Goal: Check status: Check status

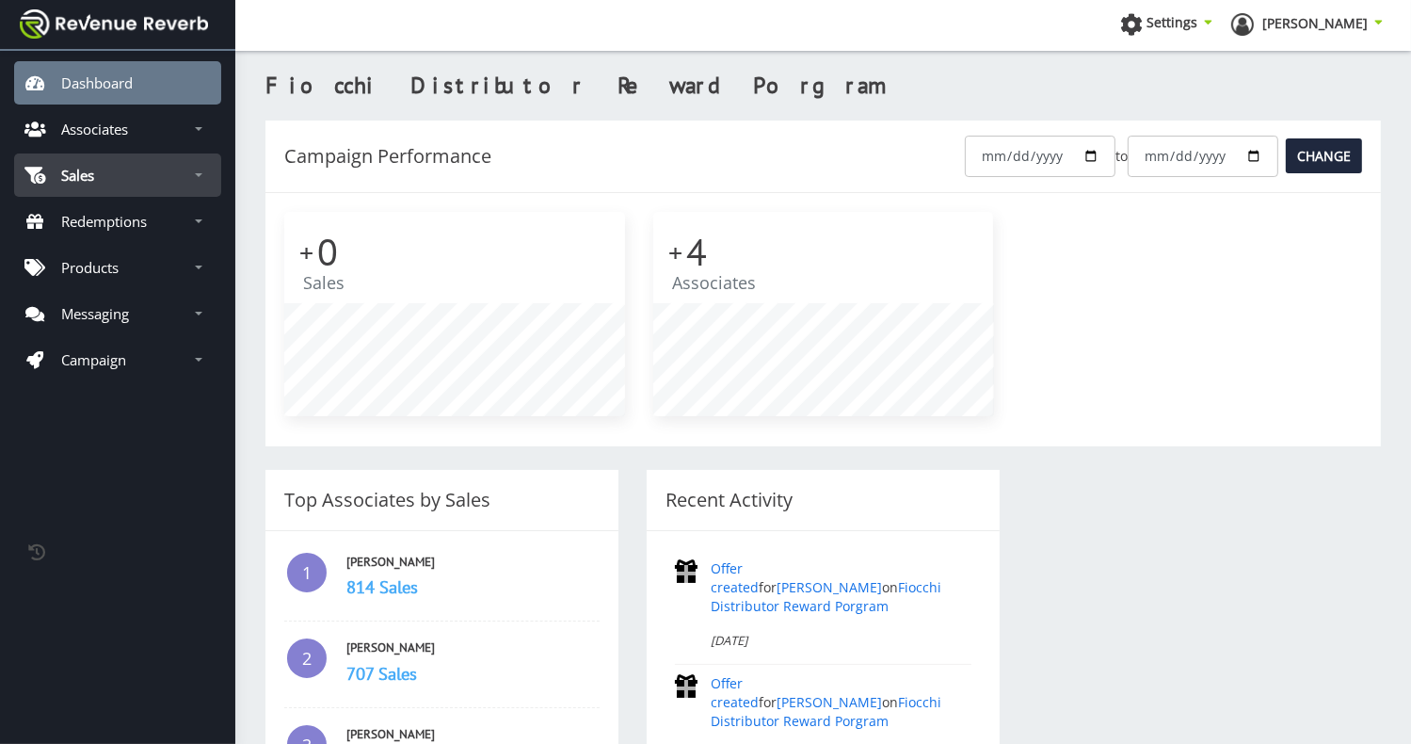
scroll to position [14, 14]
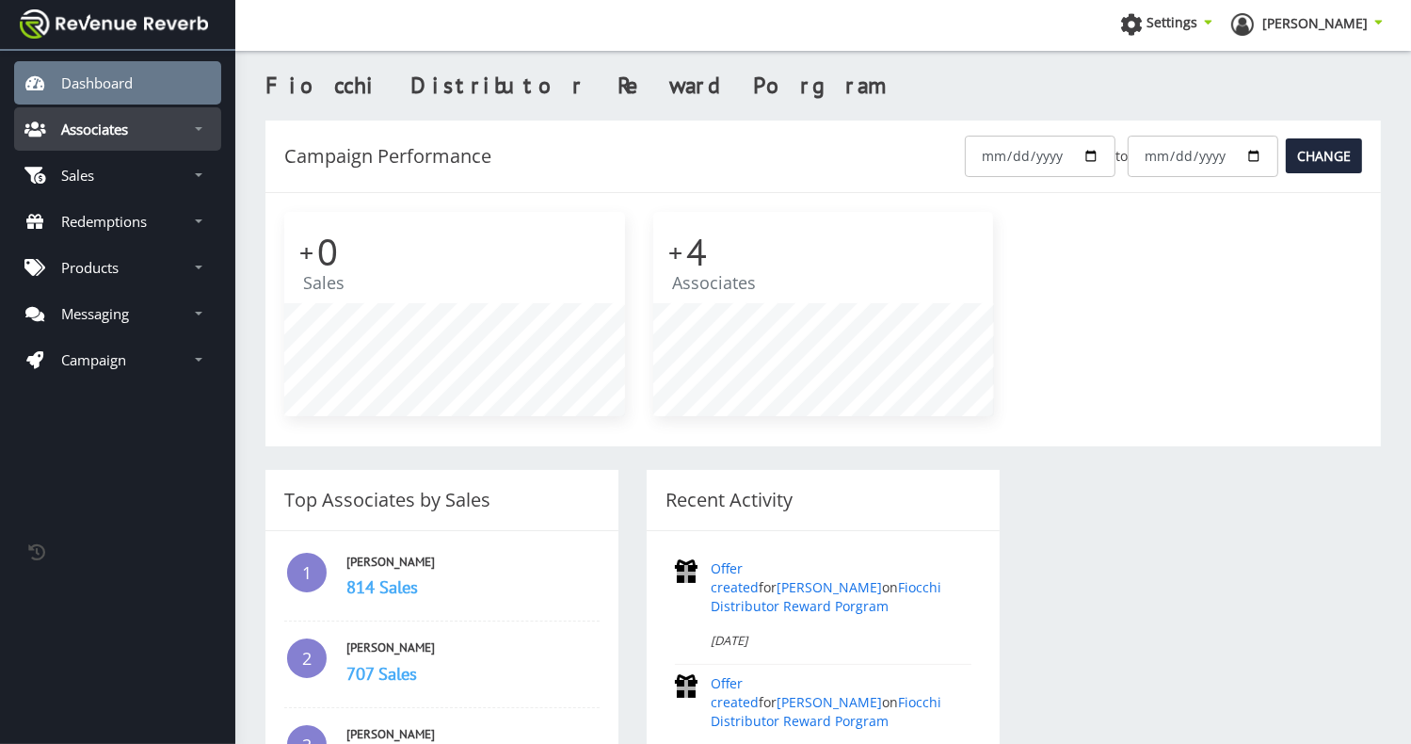
click at [128, 132] on p "Associates" at bounding box center [94, 129] width 67 height 19
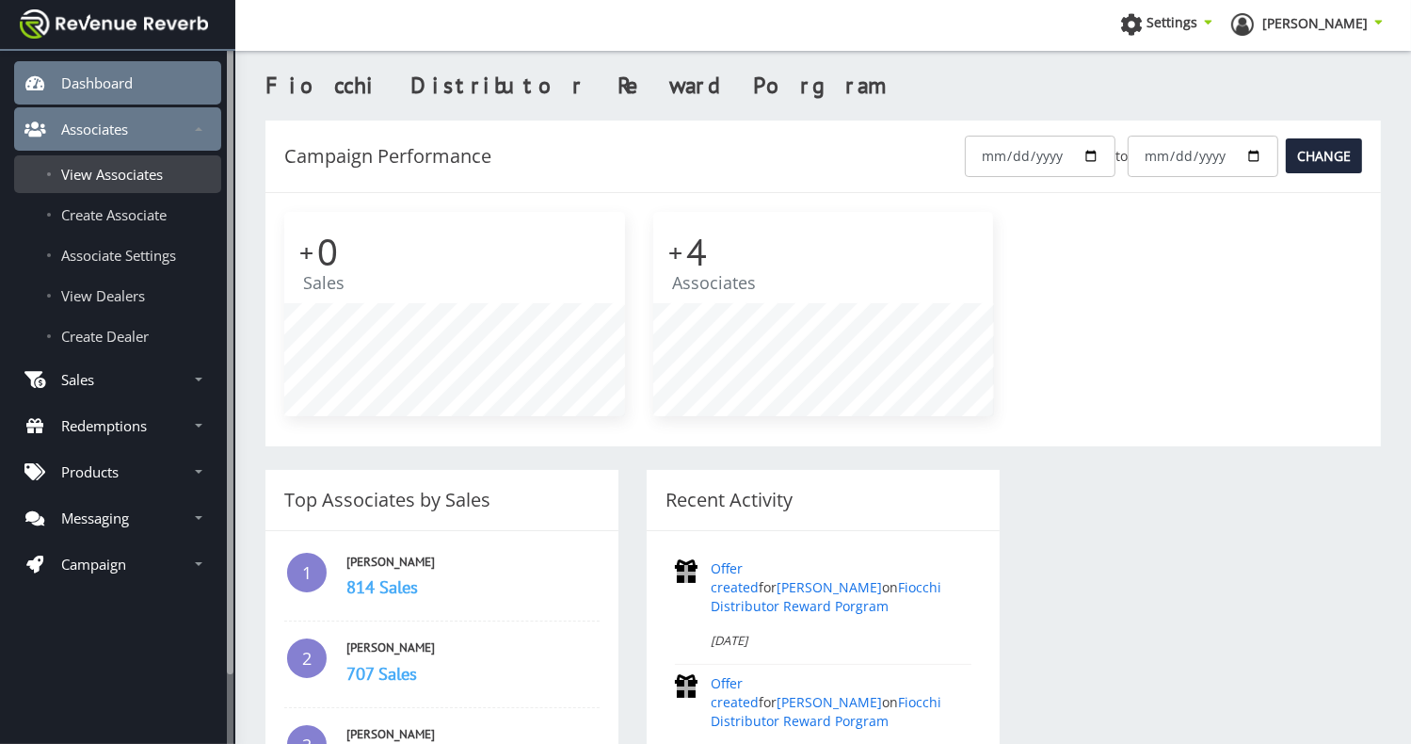
click at [124, 168] on span "View Associates" at bounding box center [112, 174] width 102 height 19
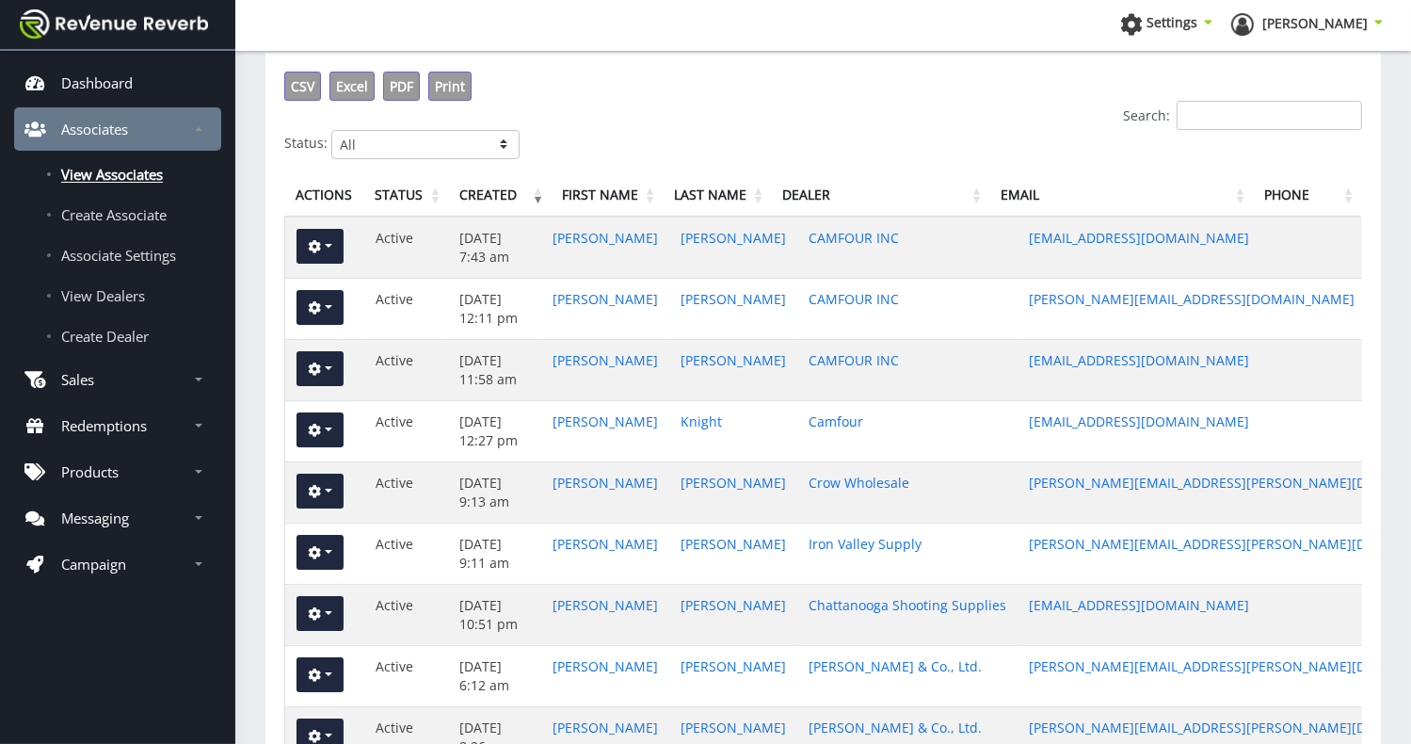
scroll to position [73, 0]
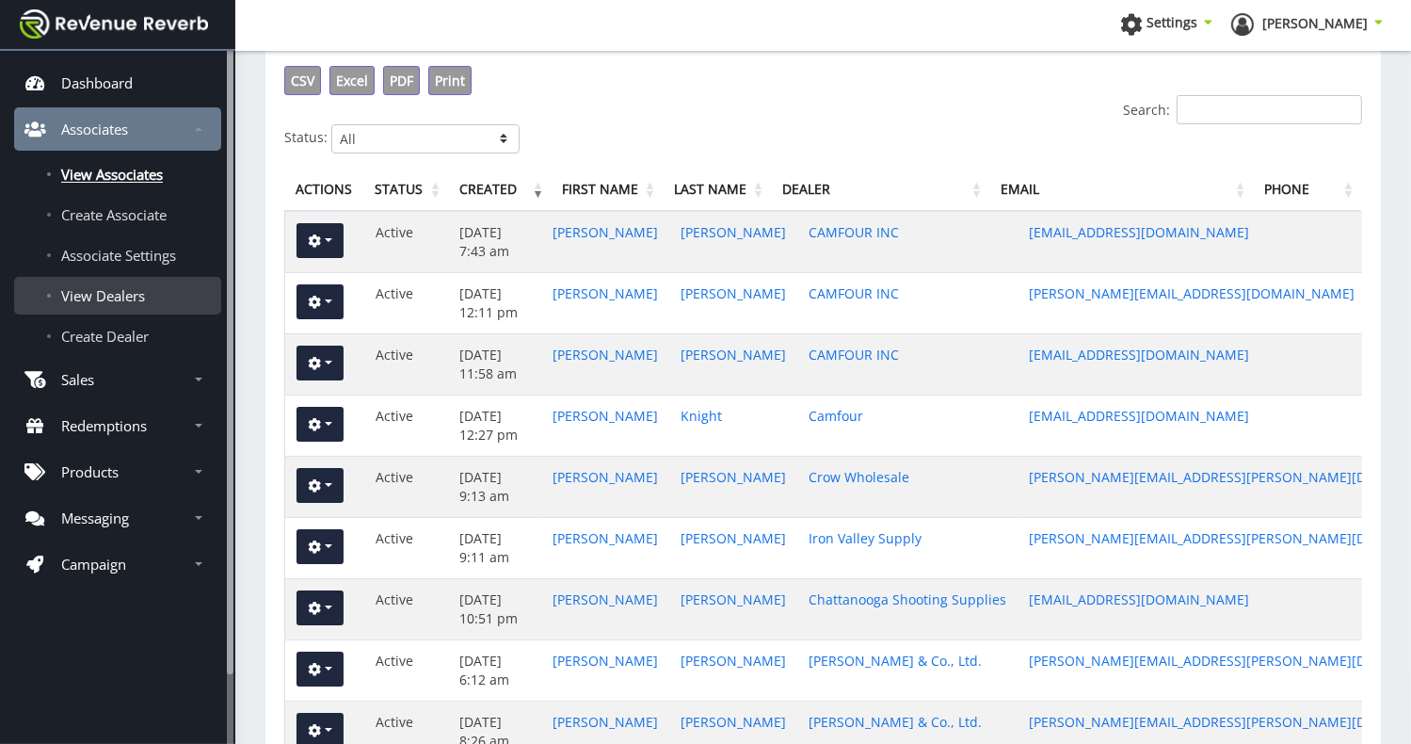
click at [105, 295] on span "View Dealers" at bounding box center [103, 295] width 84 height 19
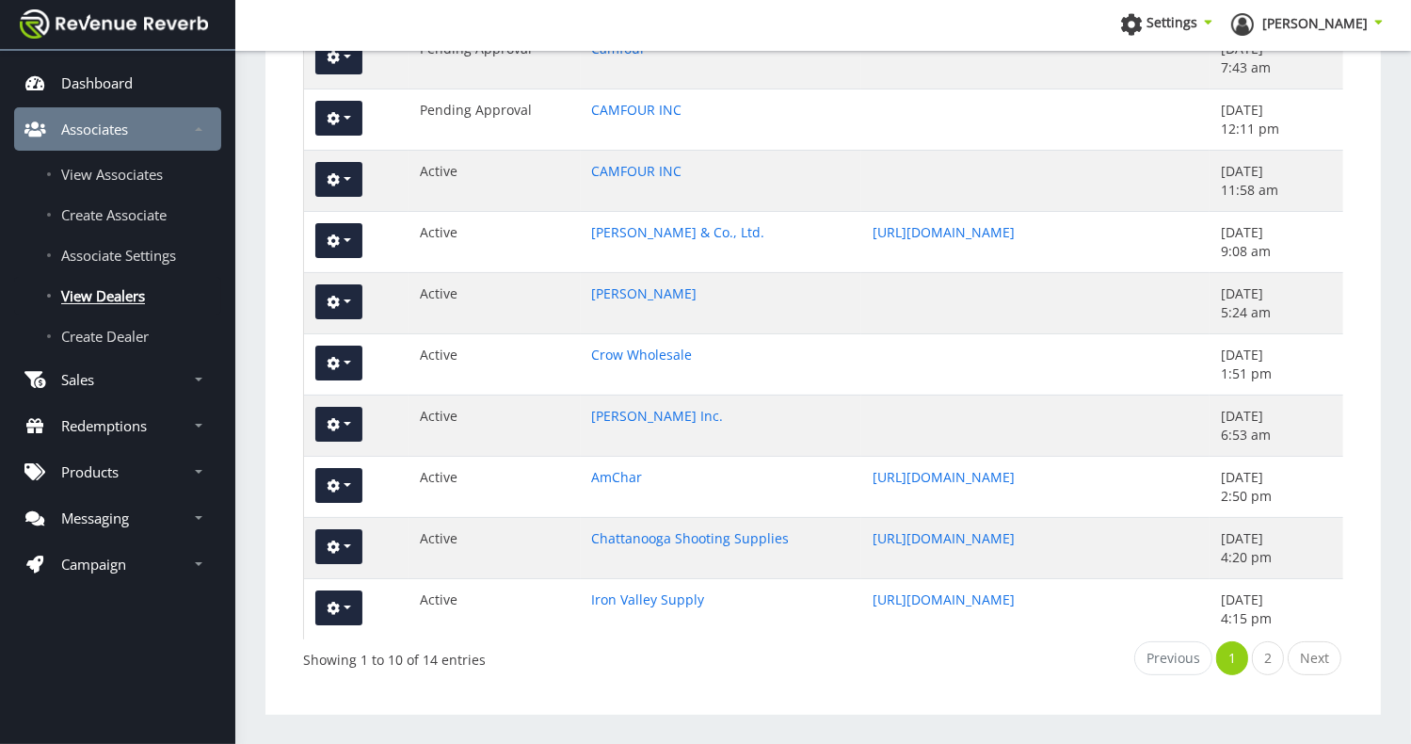
scroll to position [236, 0]
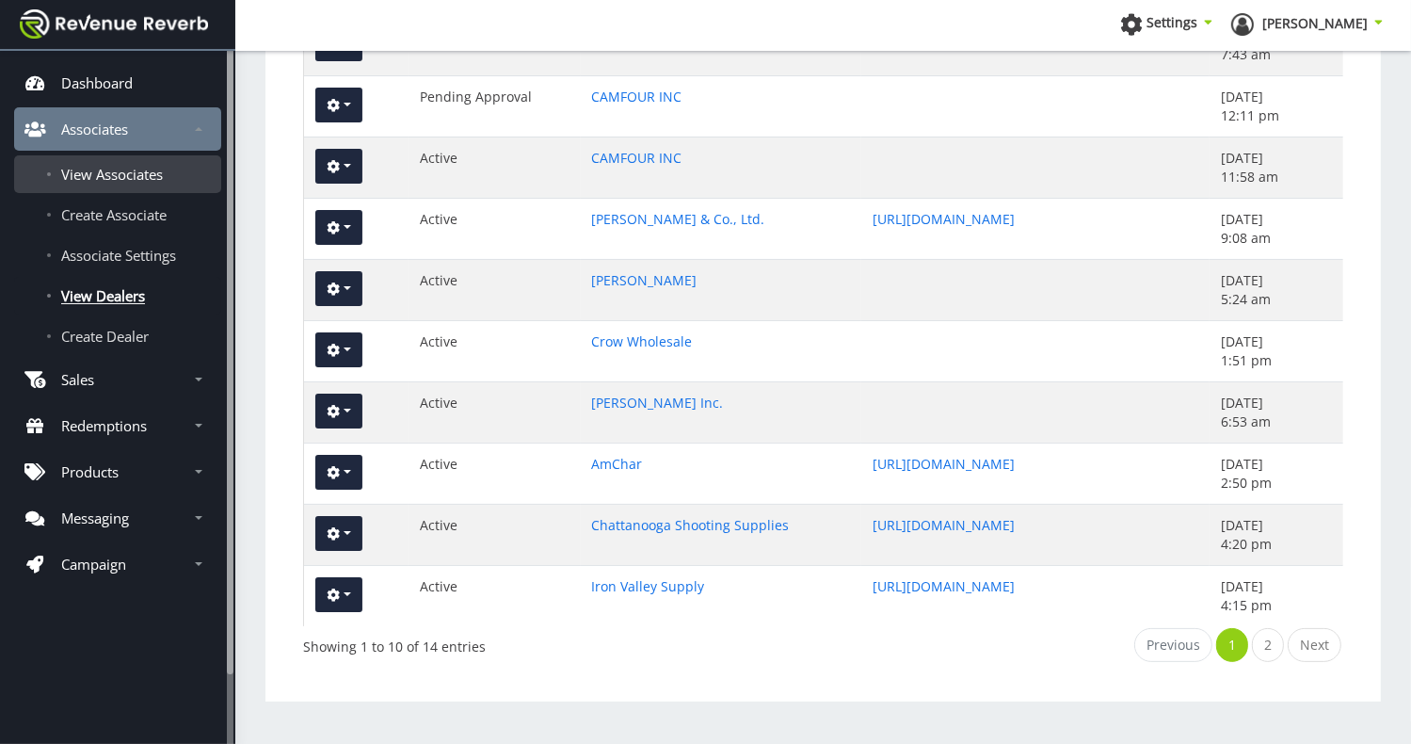
click at [147, 174] on span "View Associates" at bounding box center [112, 174] width 102 height 19
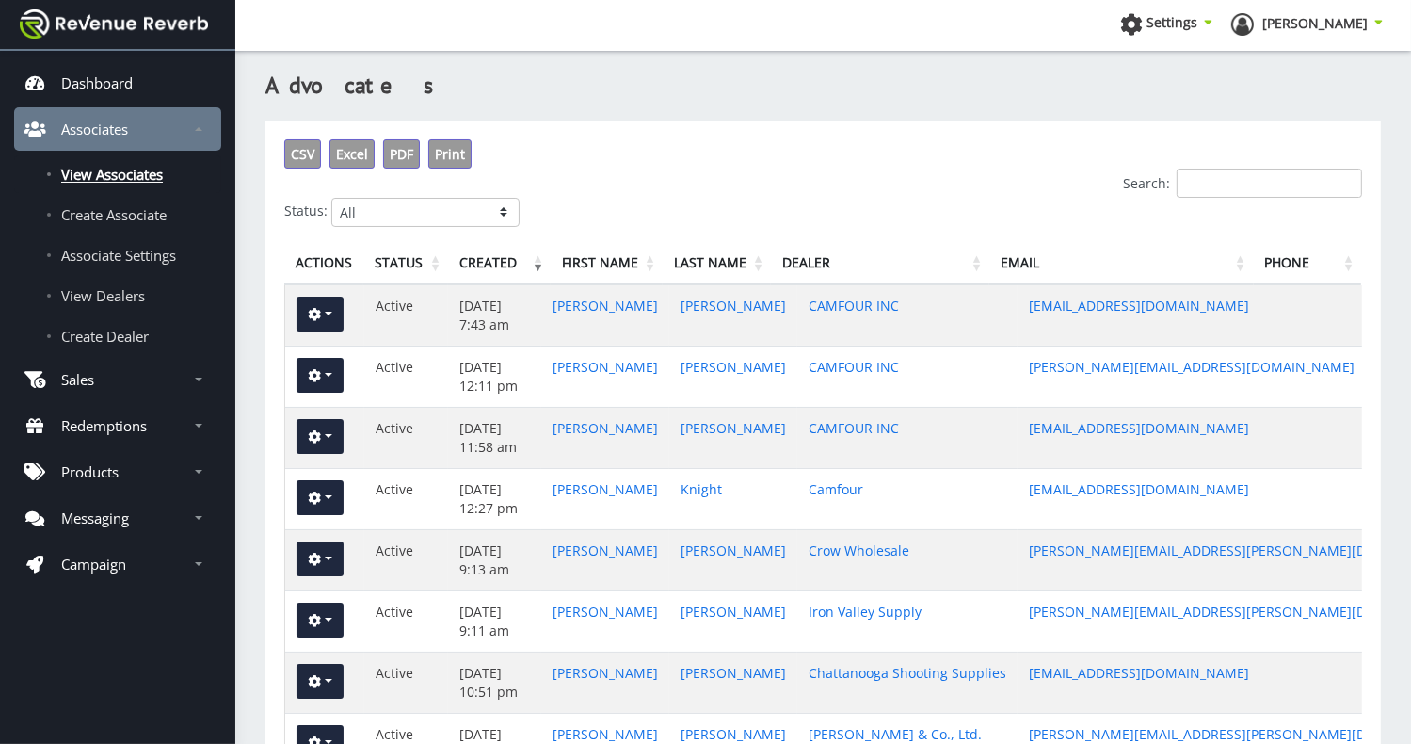
scroll to position [14, 14]
click at [580, 614] on link "[PERSON_NAME]" at bounding box center [605, 612] width 105 height 18
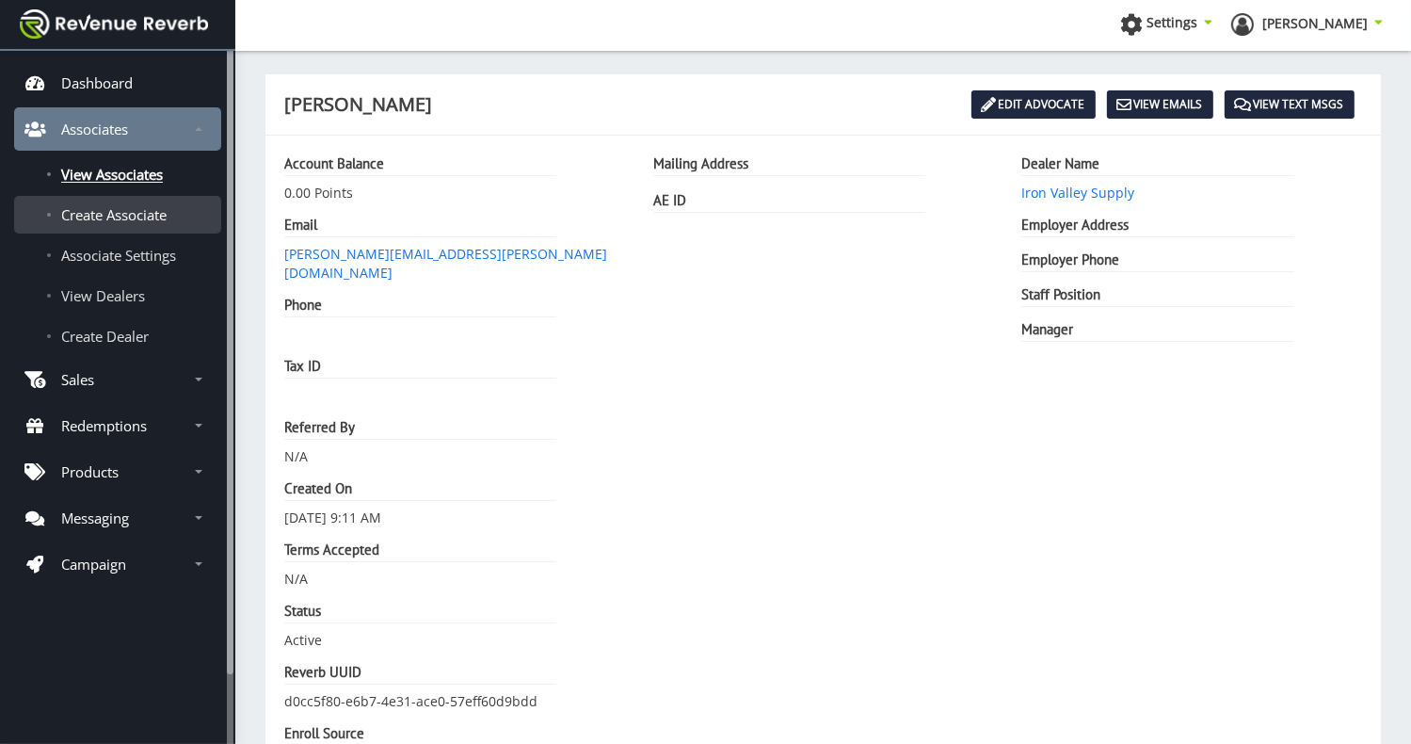
click at [124, 217] on span "Create Associate" at bounding box center [113, 214] width 105 height 19
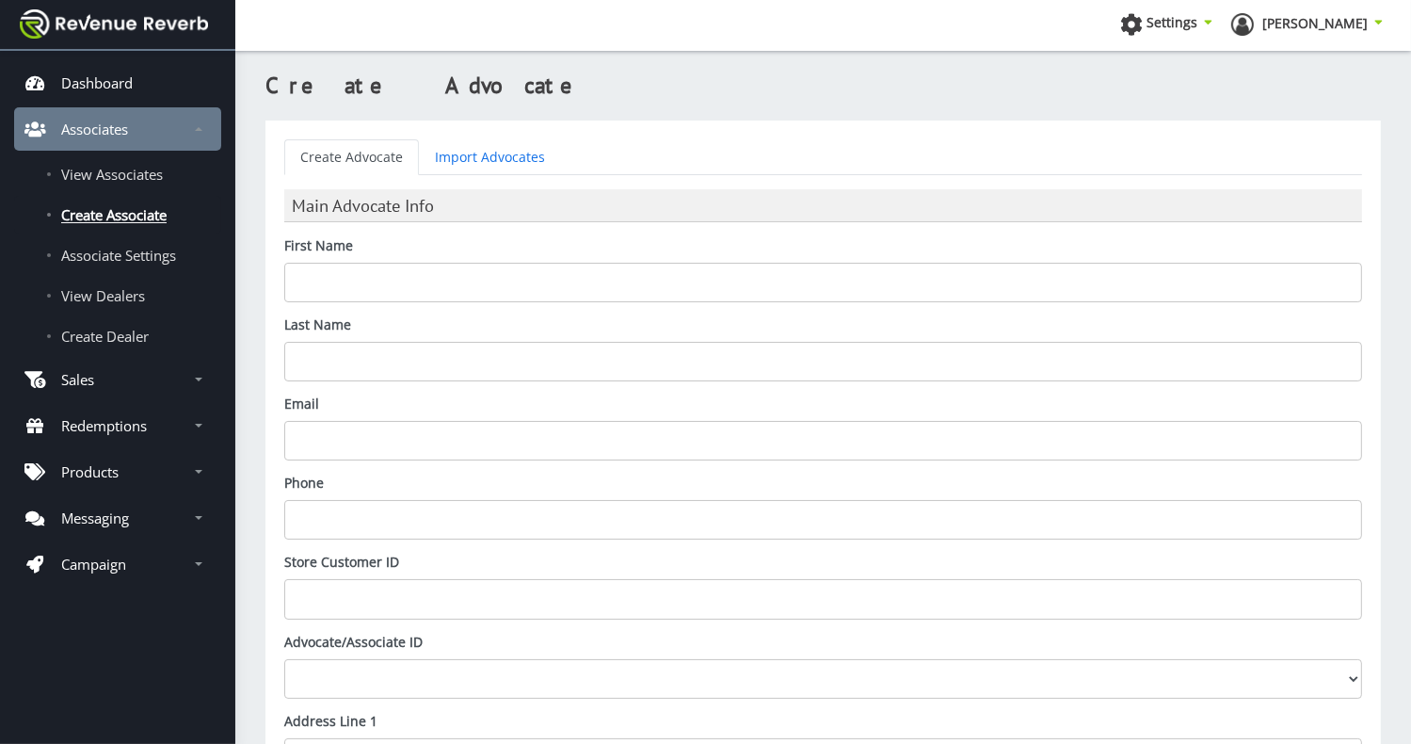
scroll to position [14, 14]
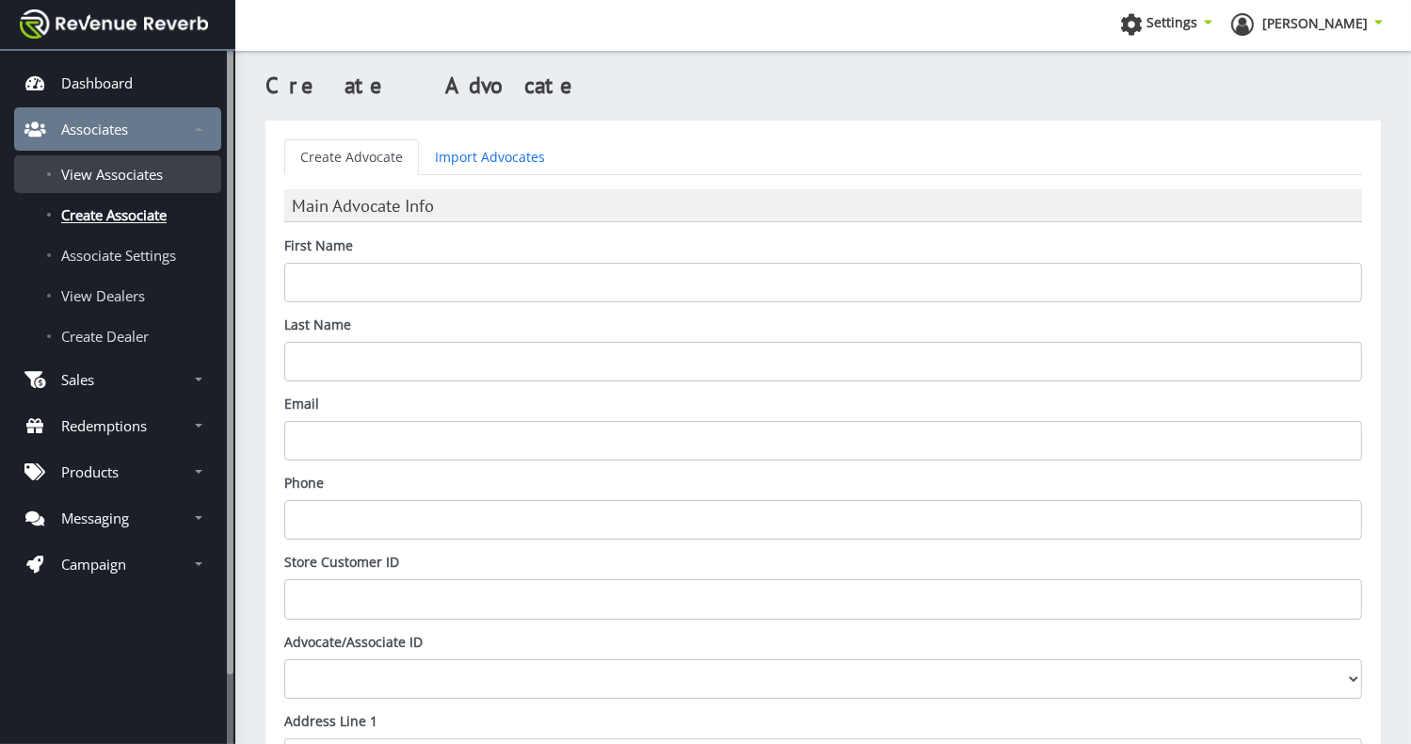
click at [112, 166] on span "View Associates" at bounding box center [112, 174] width 102 height 19
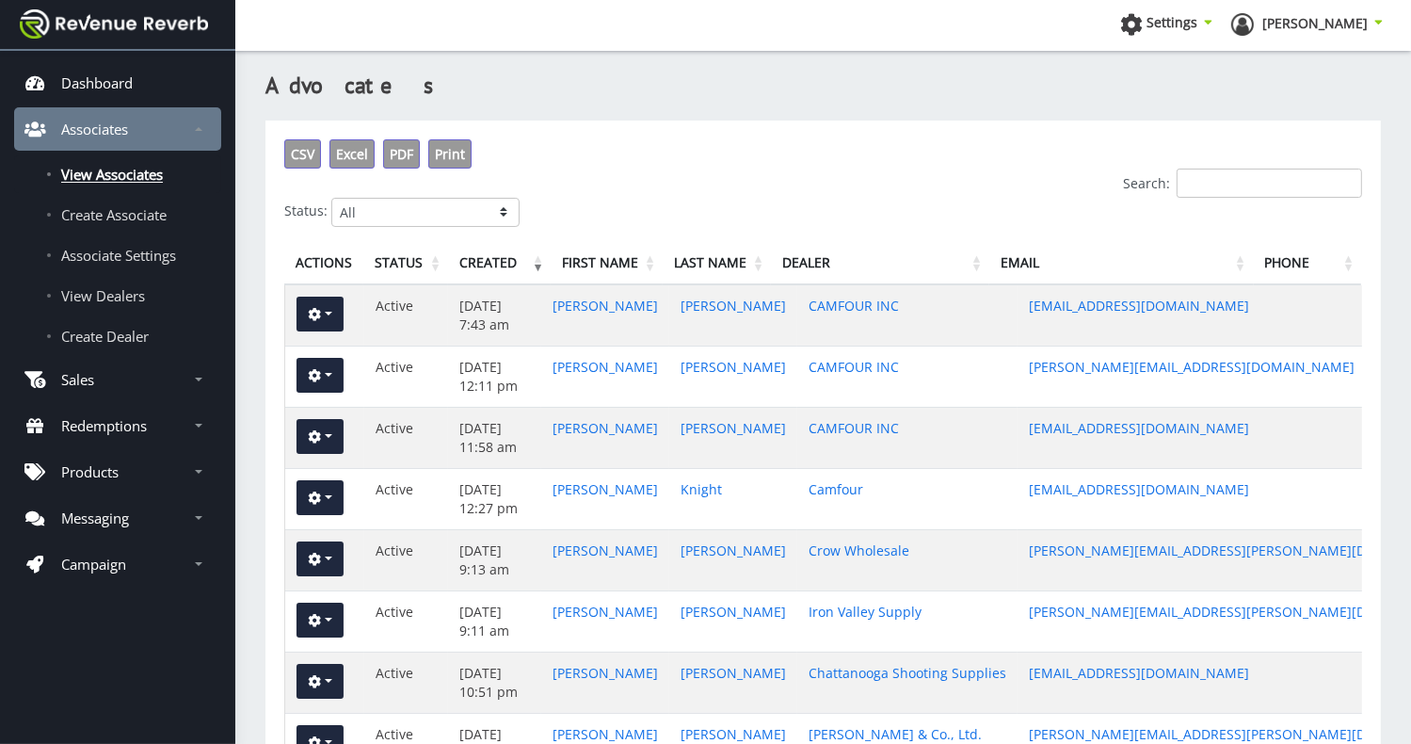
scroll to position [14, 14]
click at [1234, 182] on input "Search:" at bounding box center [1269, 183] width 185 height 29
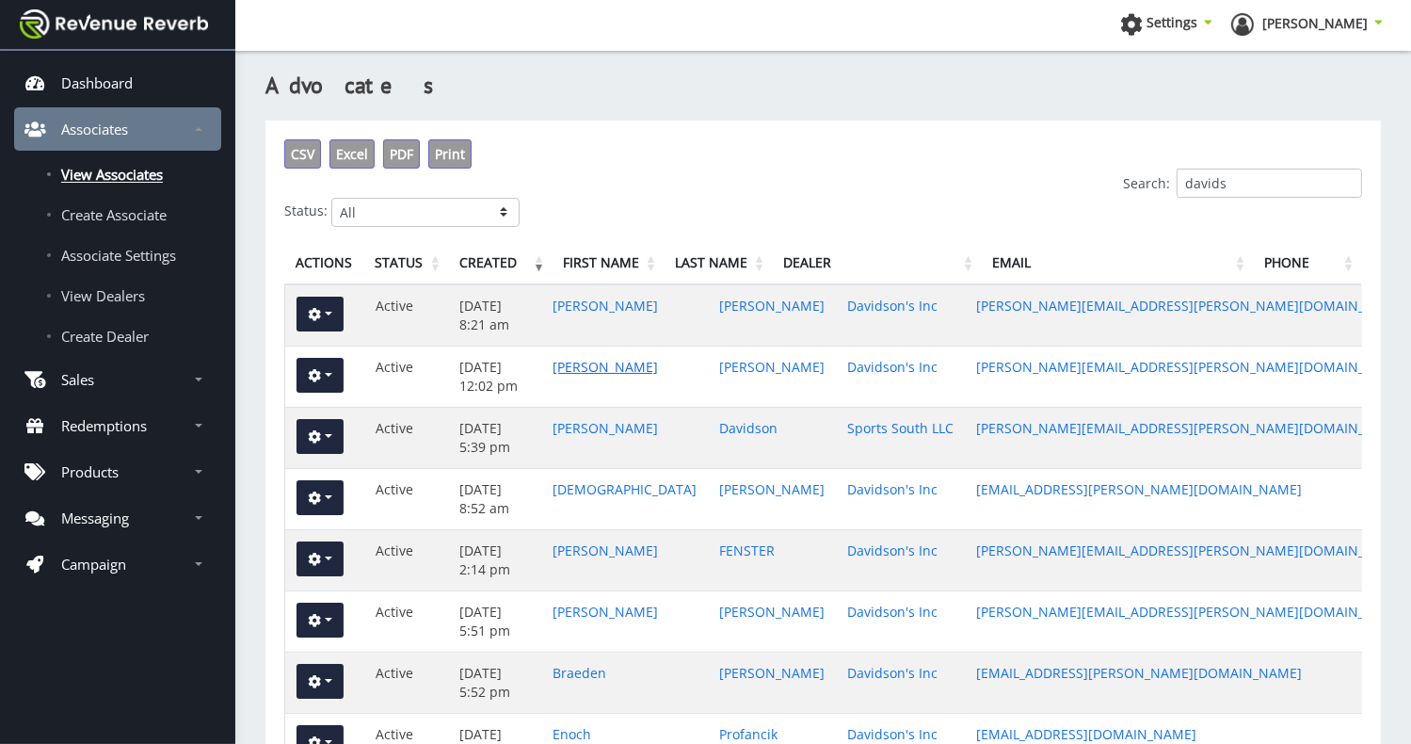
type input "davids"
click at [587, 362] on link "Amanda" at bounding box center [605, 367] width 105 height 18
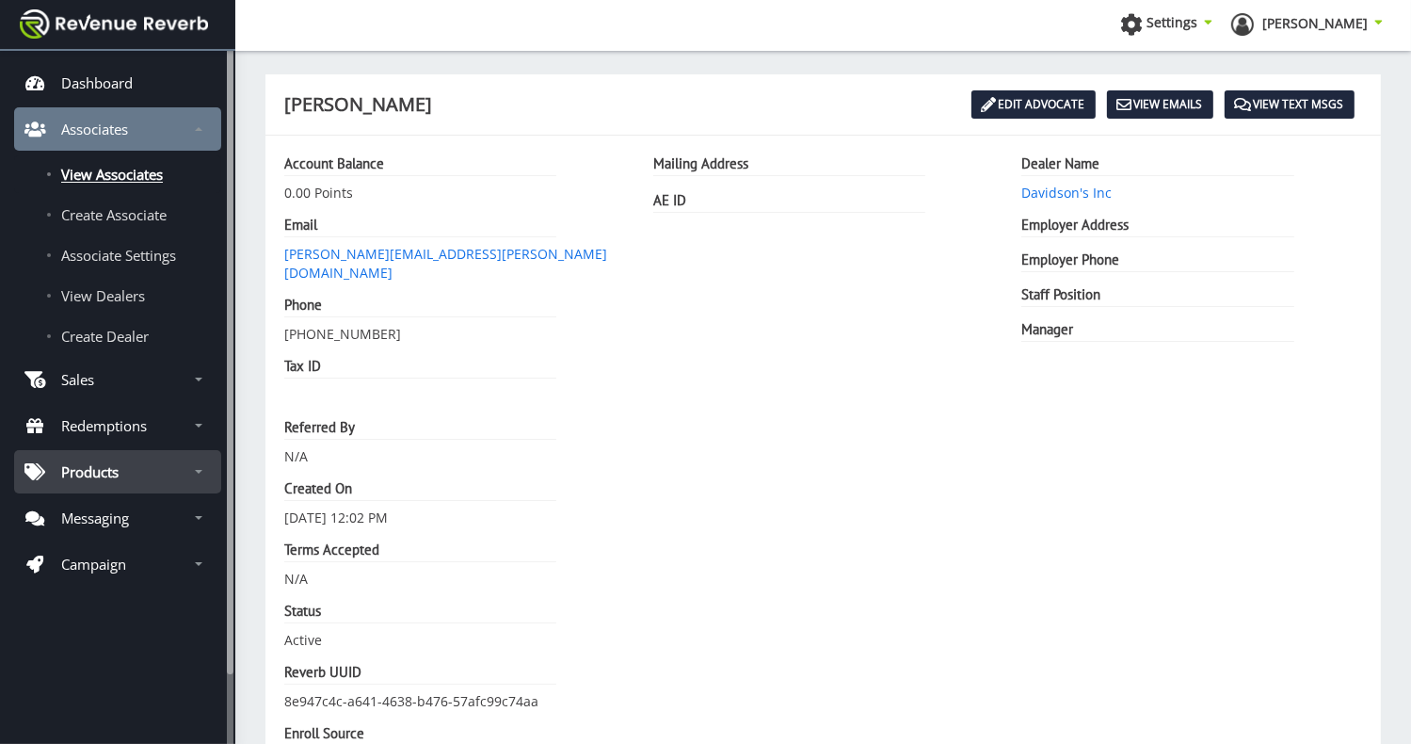
click at [114, 469] on p "Products" at bounding box center [89, 471] width 57 height 19
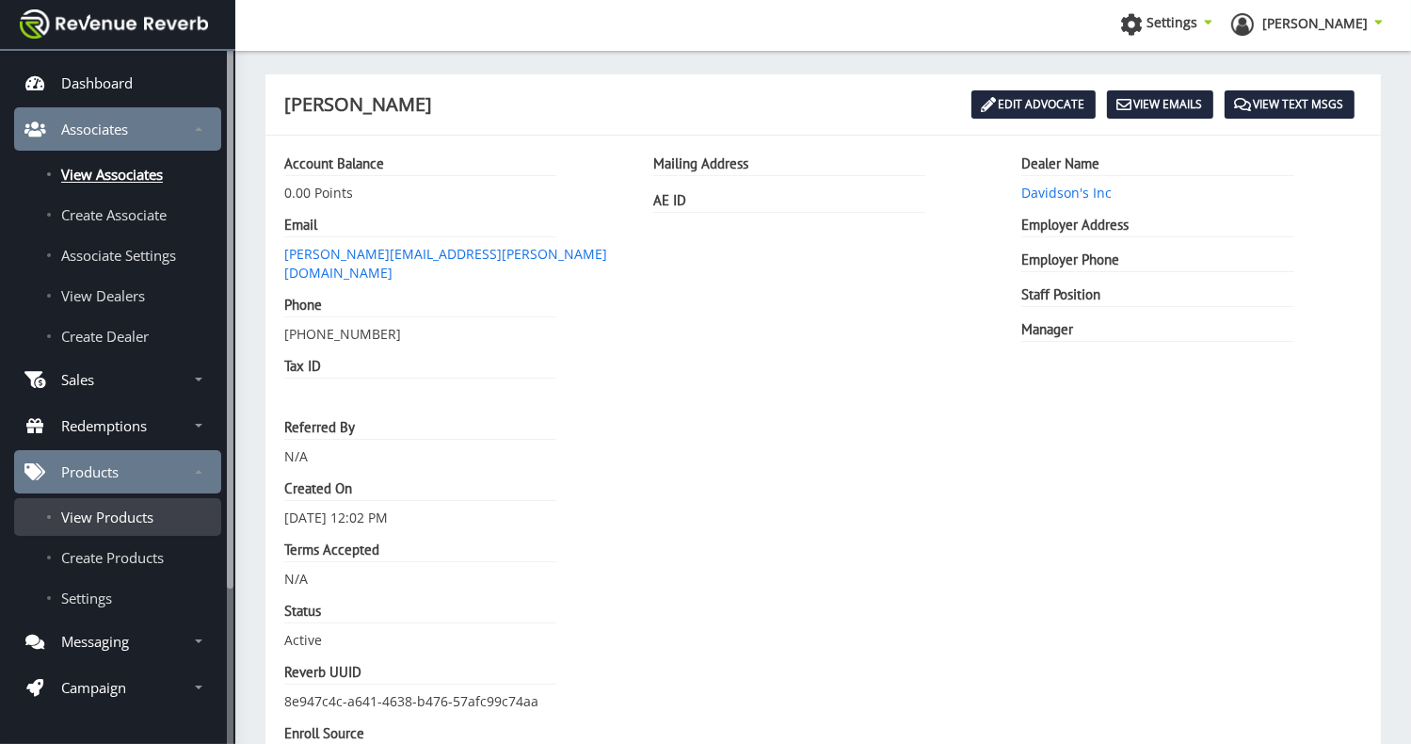
click at [117, 515] on span "View Products" at bounding box center [107, 516] width 92 height 19
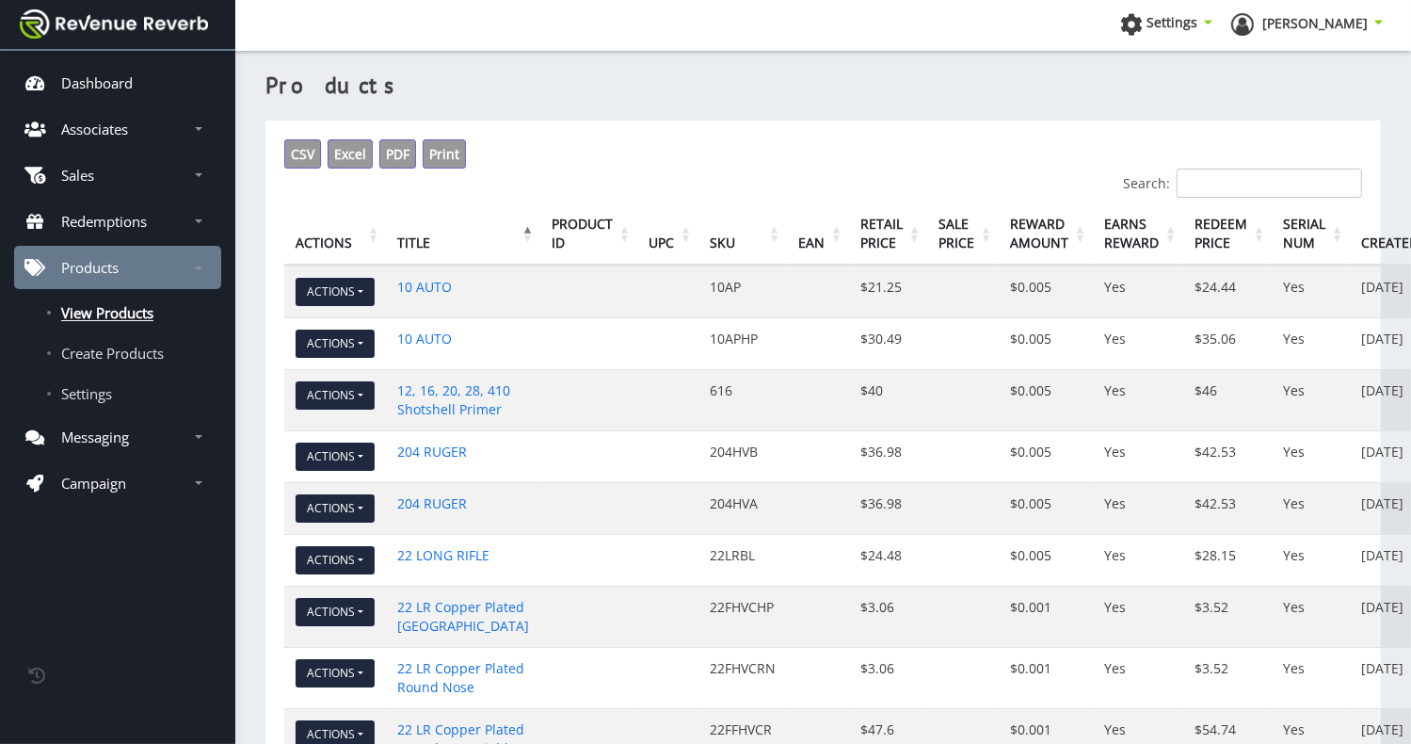
scroll to position [14, 14]
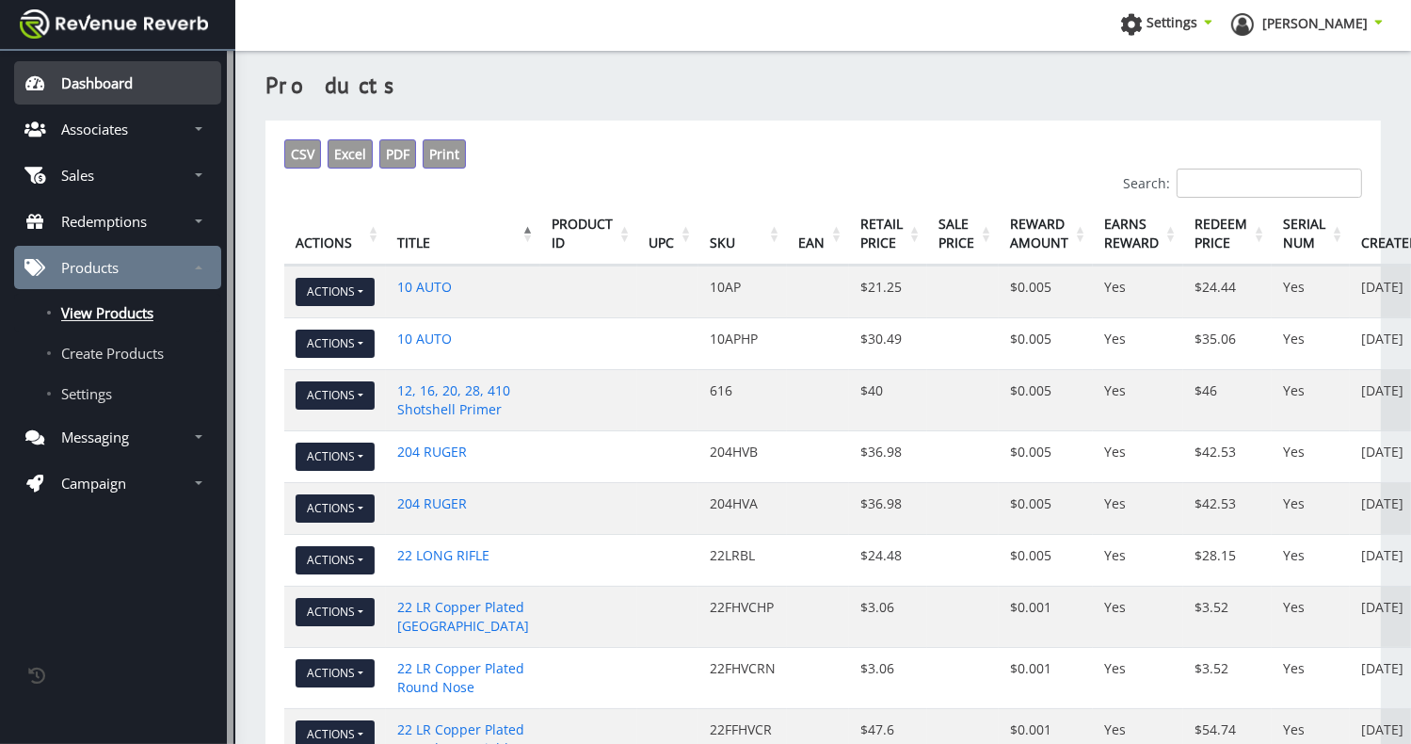
click at [66, 81] on p "Dashboard" at bounding box center [97, 82] width 72 height 19
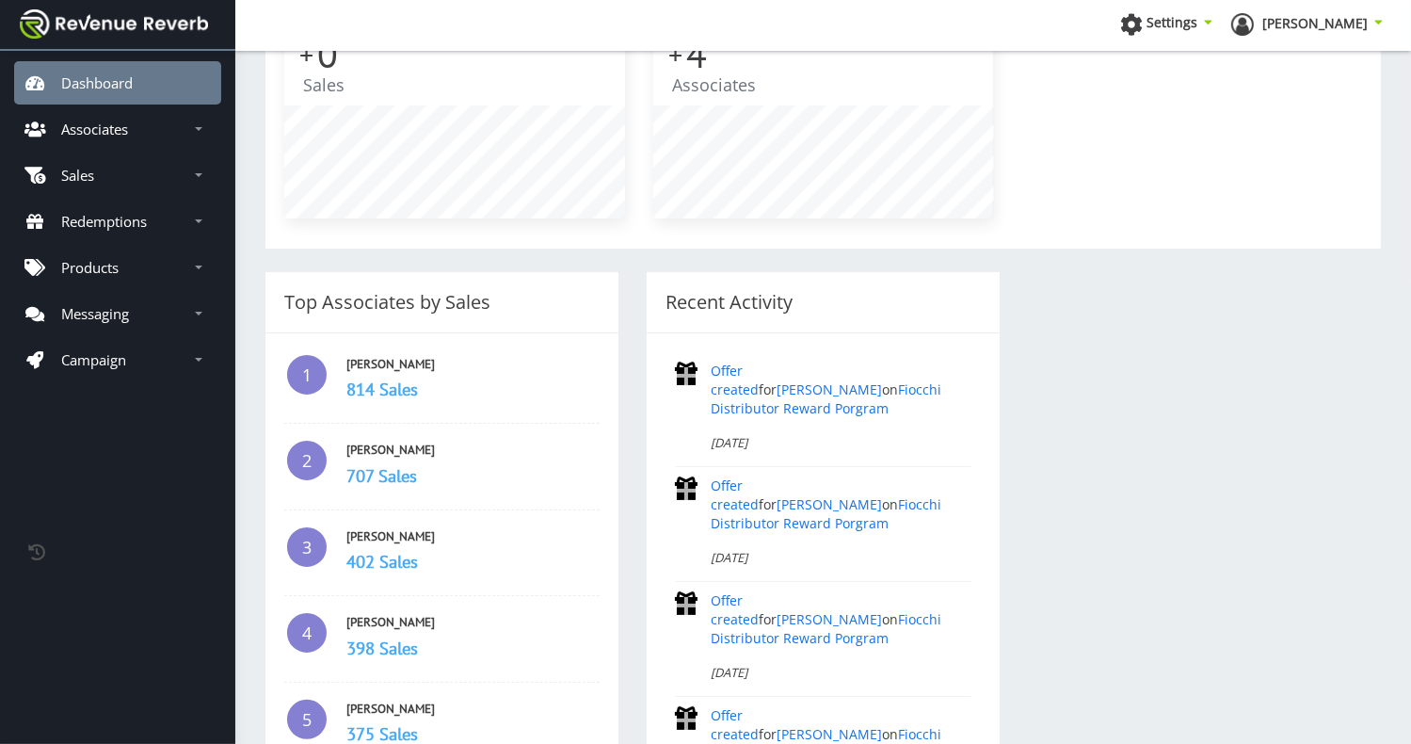
scroll to position [201, 0]
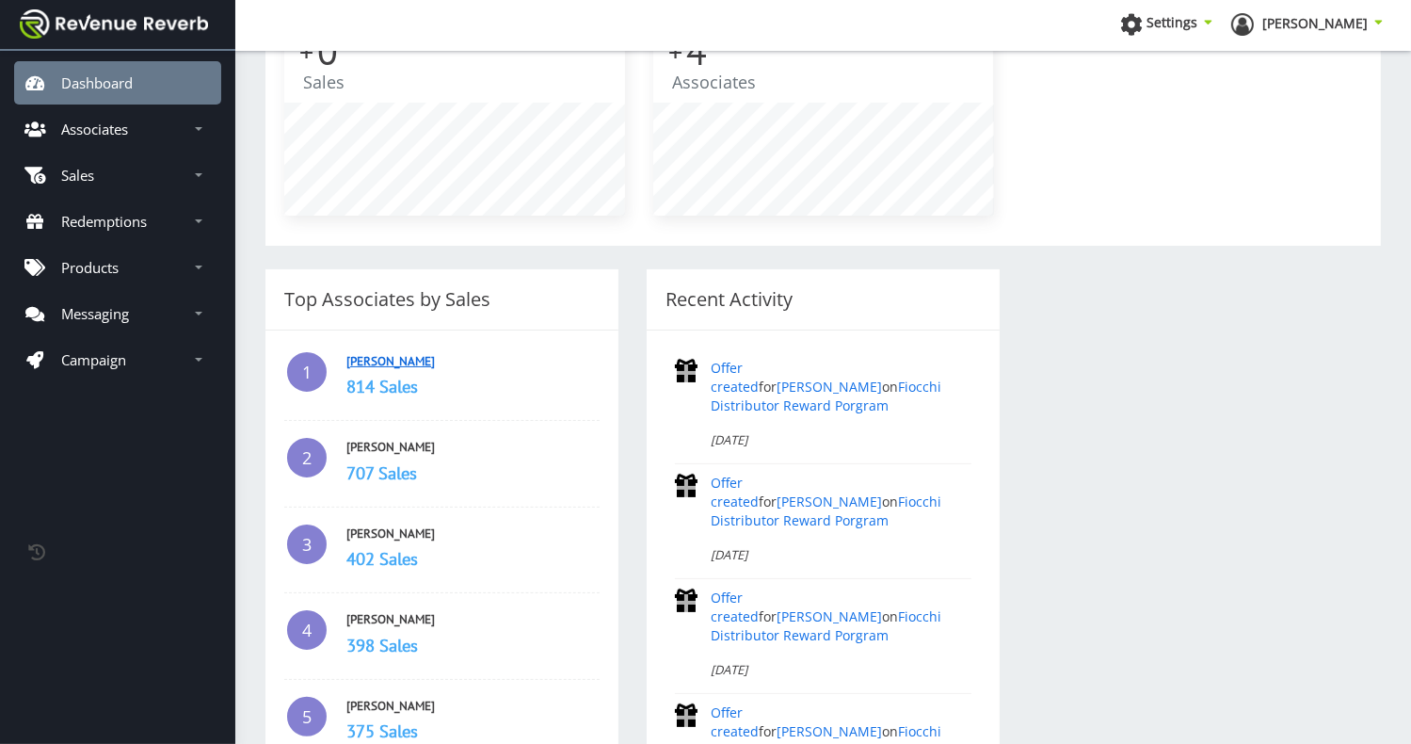
click at [362, 359] on link "[PERSON_NAME]" at bounding box center [390, 361] width 89 height 16
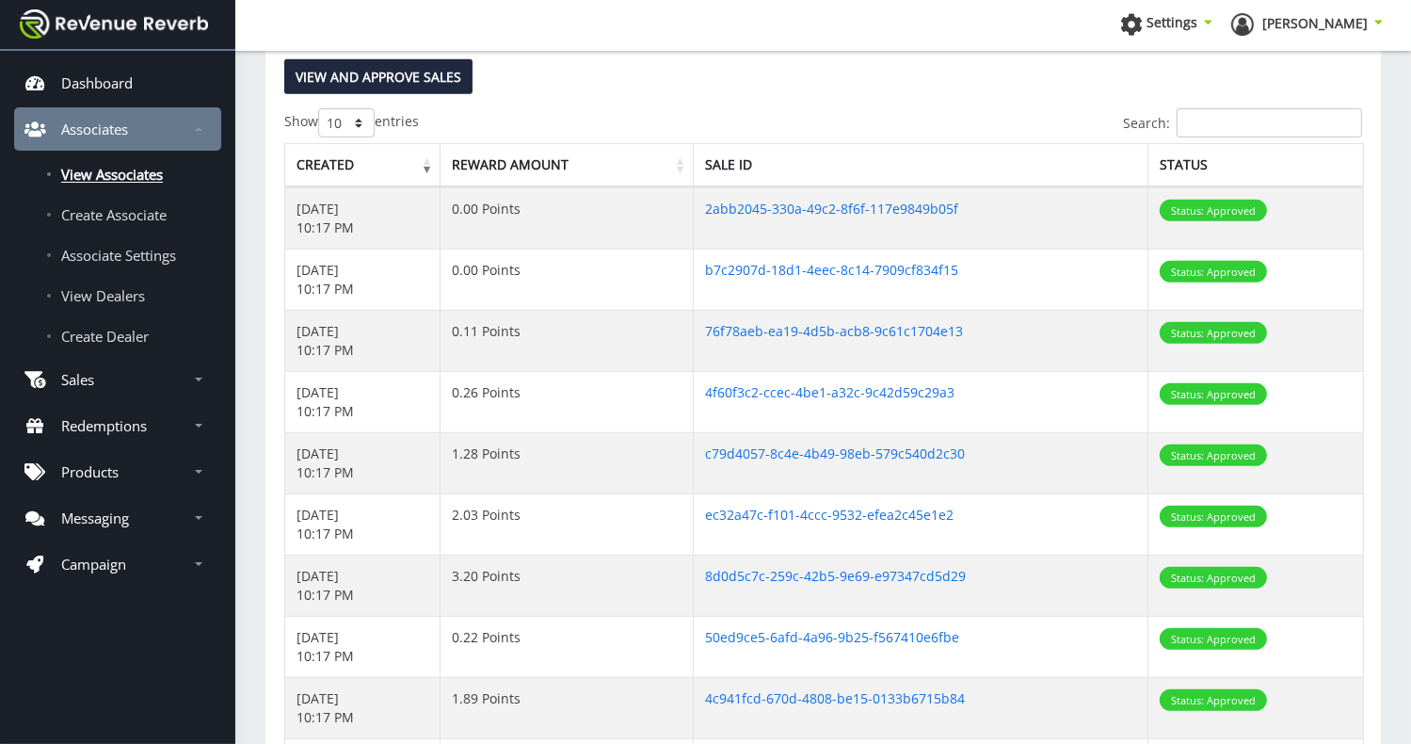
scroll to position [859, 0]
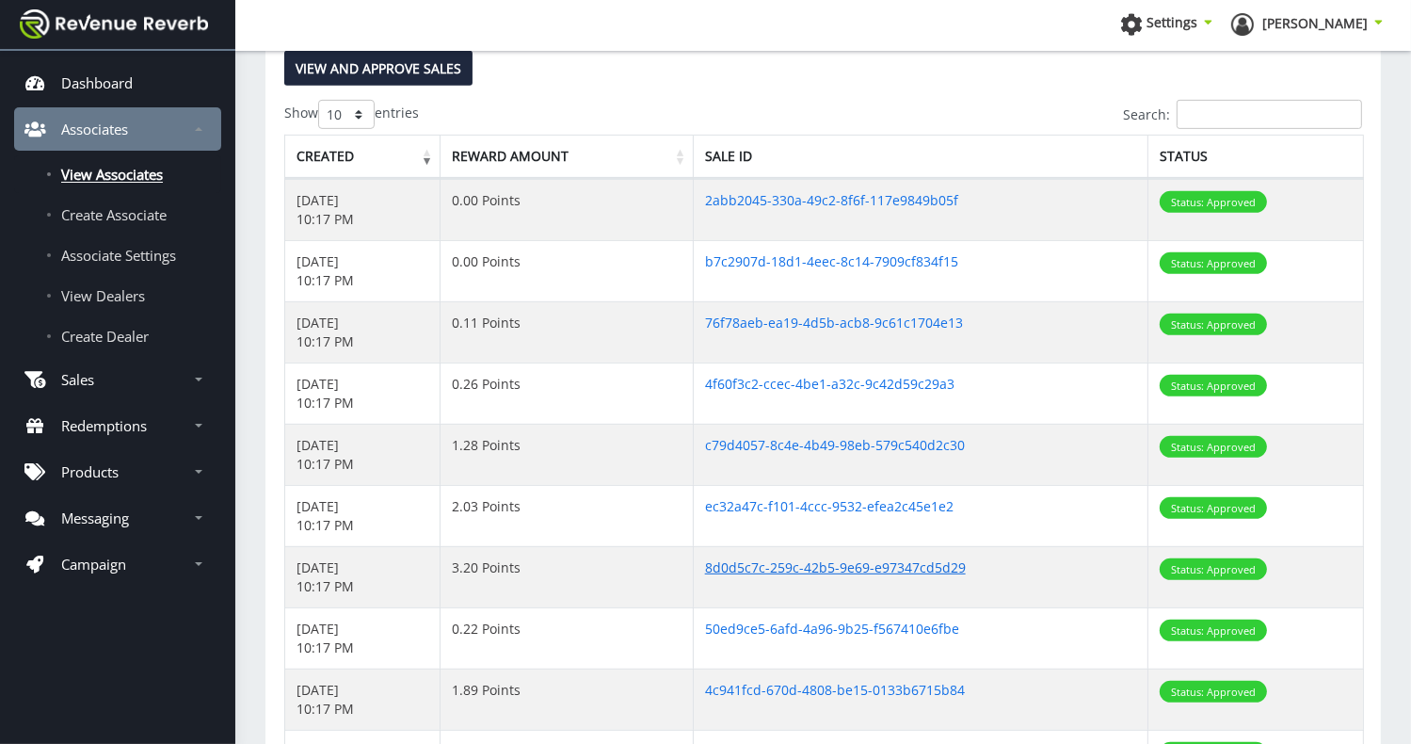
click at [806, 558] on link "8d0d5c7c-259c-42b5-9e69-e97347cd5d29" at bounding box center [835, 567] width 261 height 18
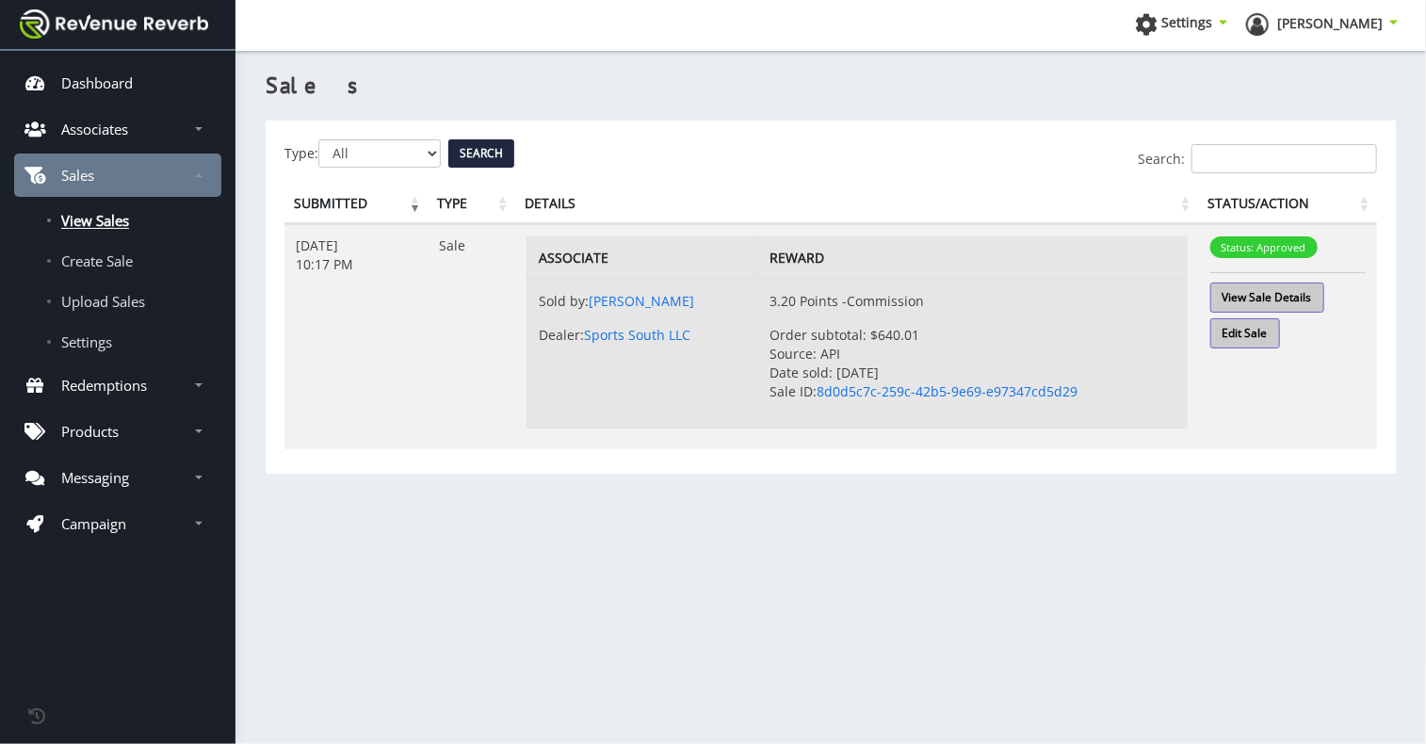
scroll to position [14, 14]
click at [1280, 298] on link "View Sale Details" at bounding box center [1267, 297] width 114 height 30
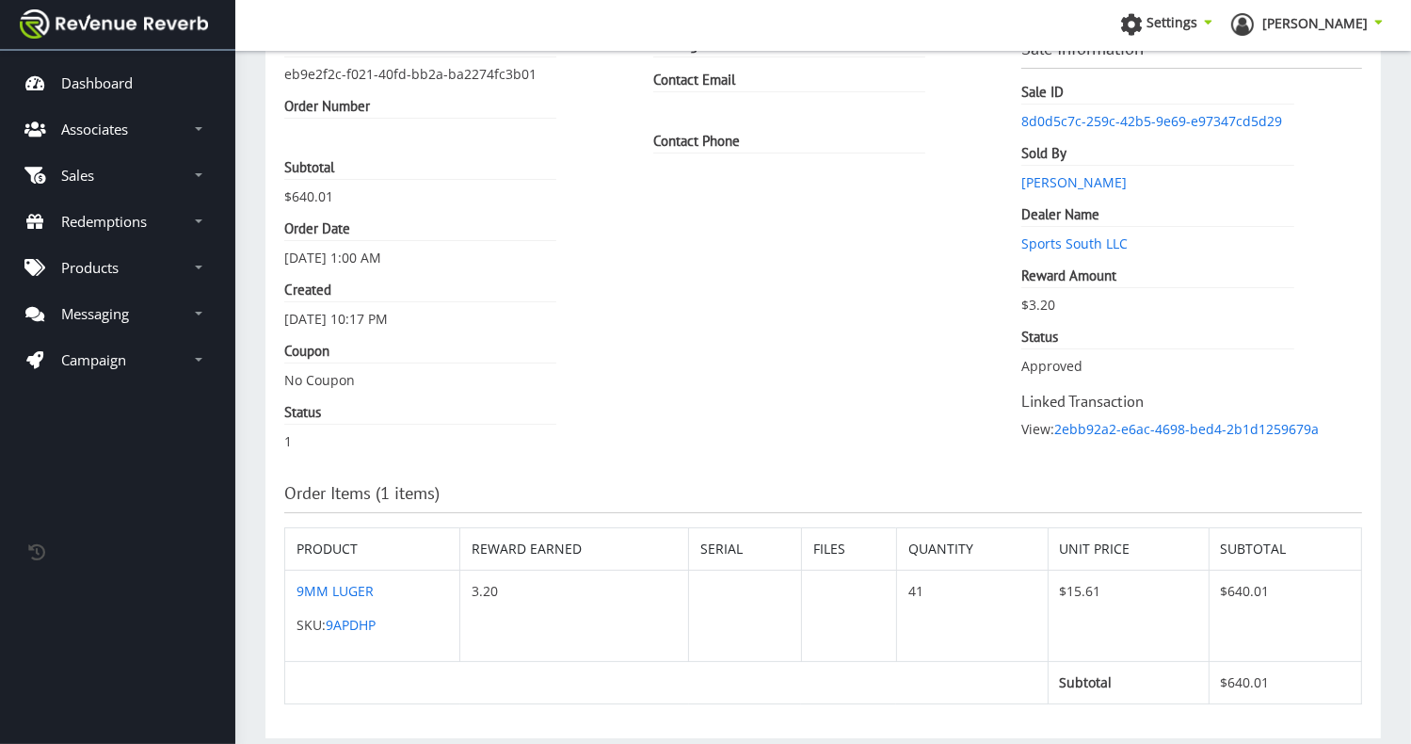
scroll to position [156, 0]
